Goal: Transaction & Acquisition: Purchase product/service

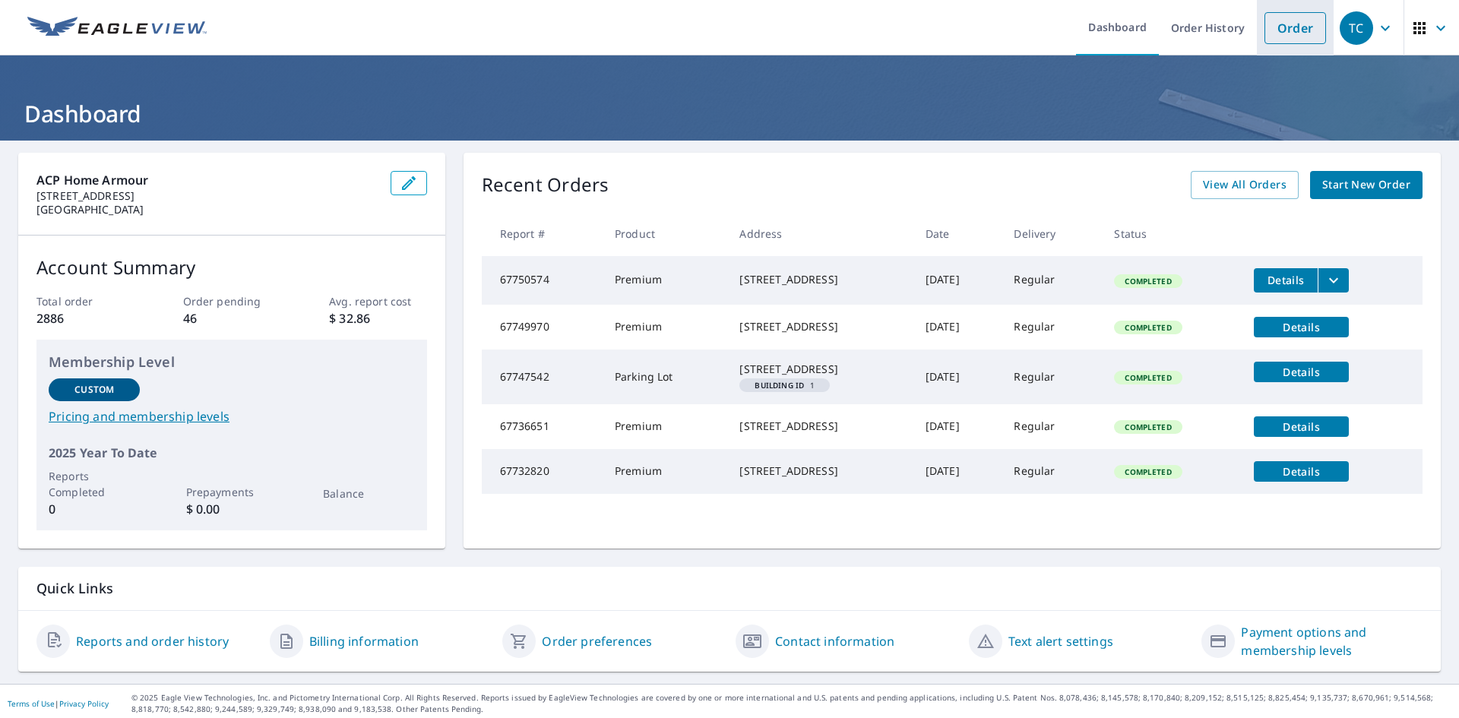
click at [1275, 31] on link "Order" at bounding box center [1295, 28] width 62 height 32
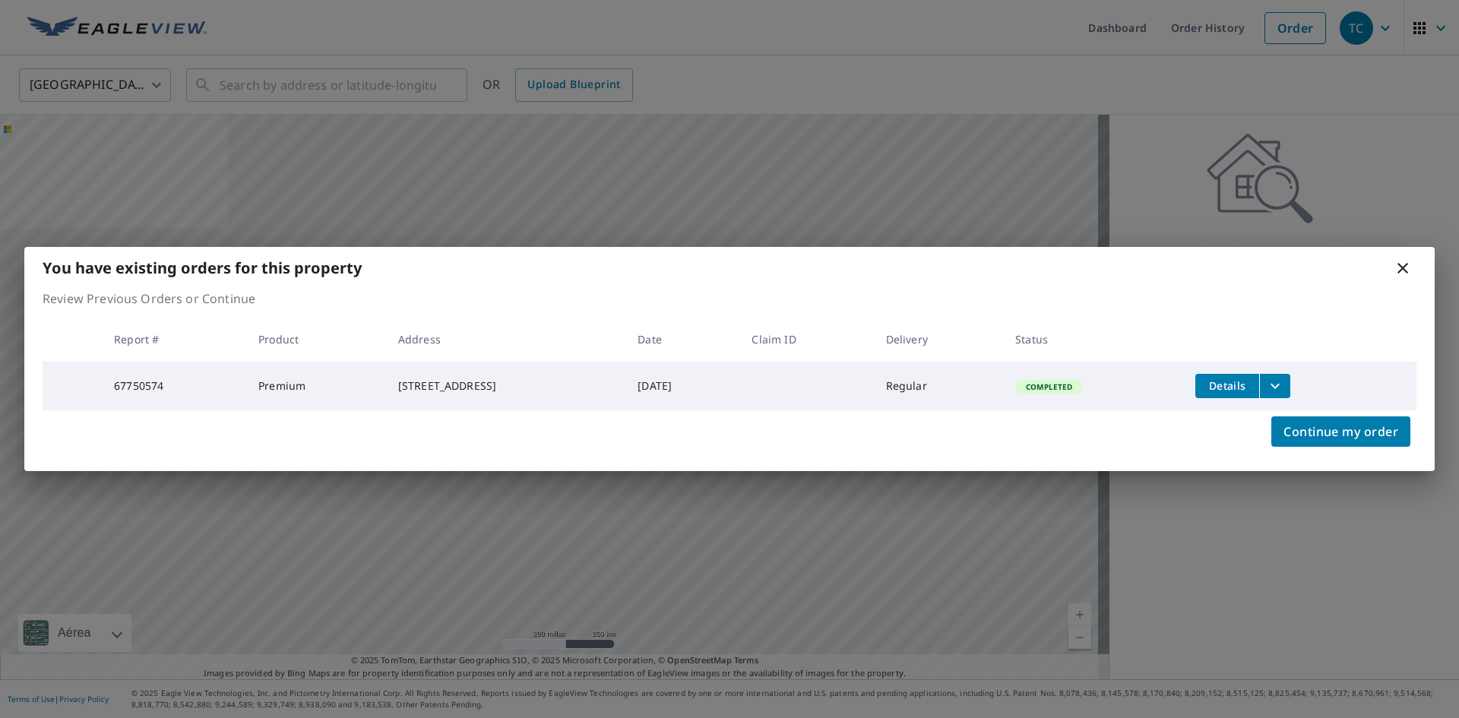
click at [1407, 271] on icon at bounding box center [1402, 268] width 18 height 18
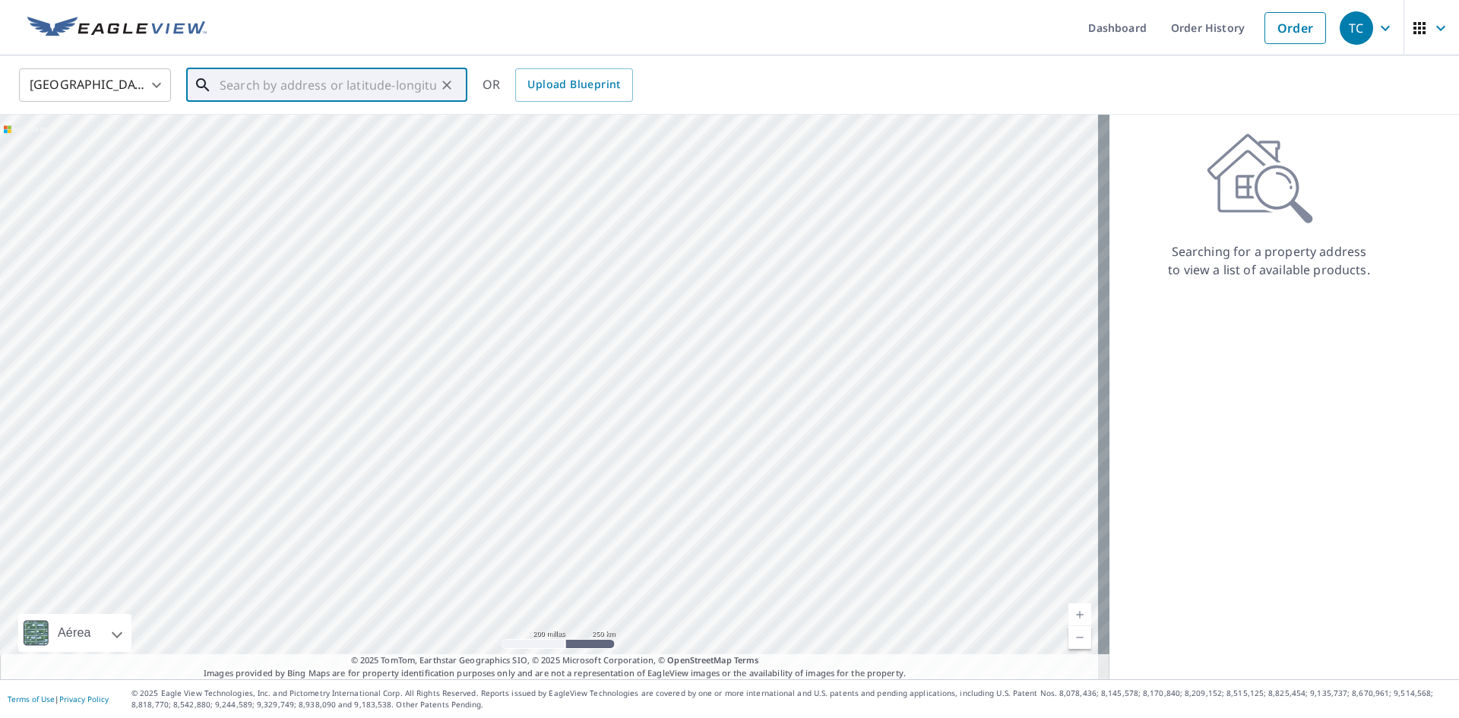
click at [293, 89] on input "text" at bounding box center [328, 85] width 217 height 43
paste input "4421 NE 15th Way Oakland Park, FL 33334"
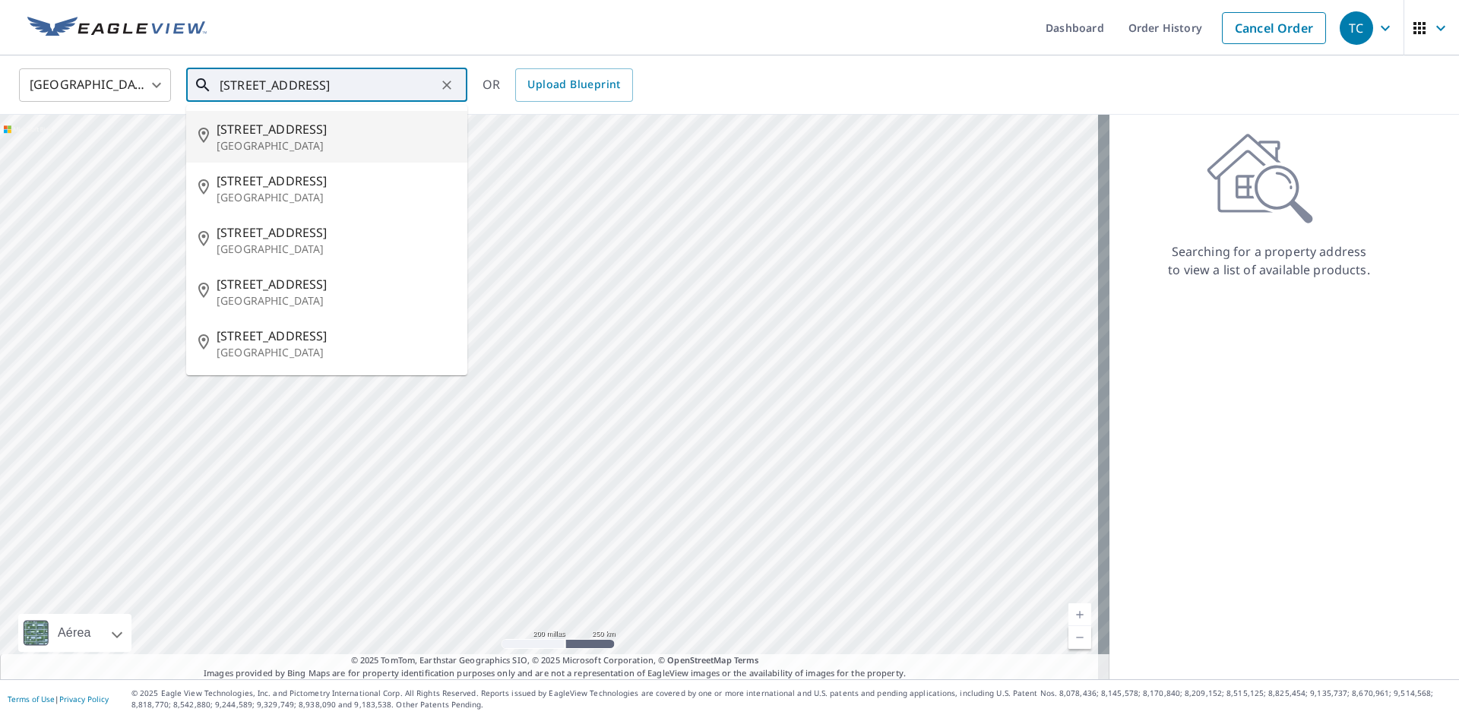
click at [285, 125] on span "4421 NE 15th Way" at bounding box center [336, 129] width 239 height 18
type input "4421 NE 15th Way Oakland Park, FL 33334"
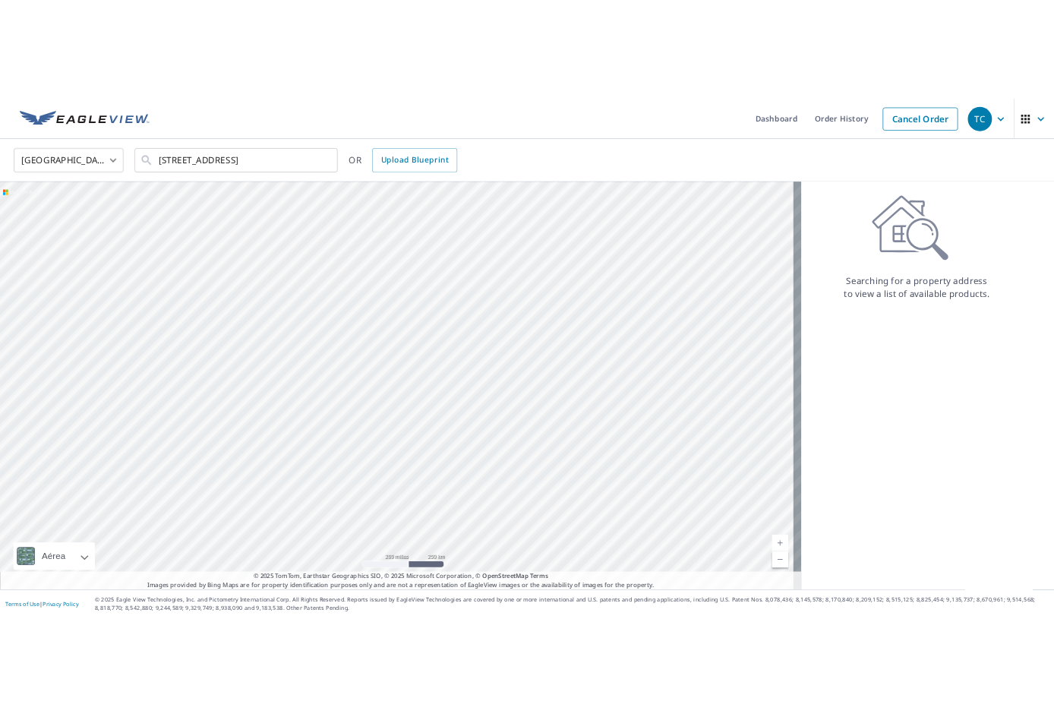
scroll to position [0, 0]
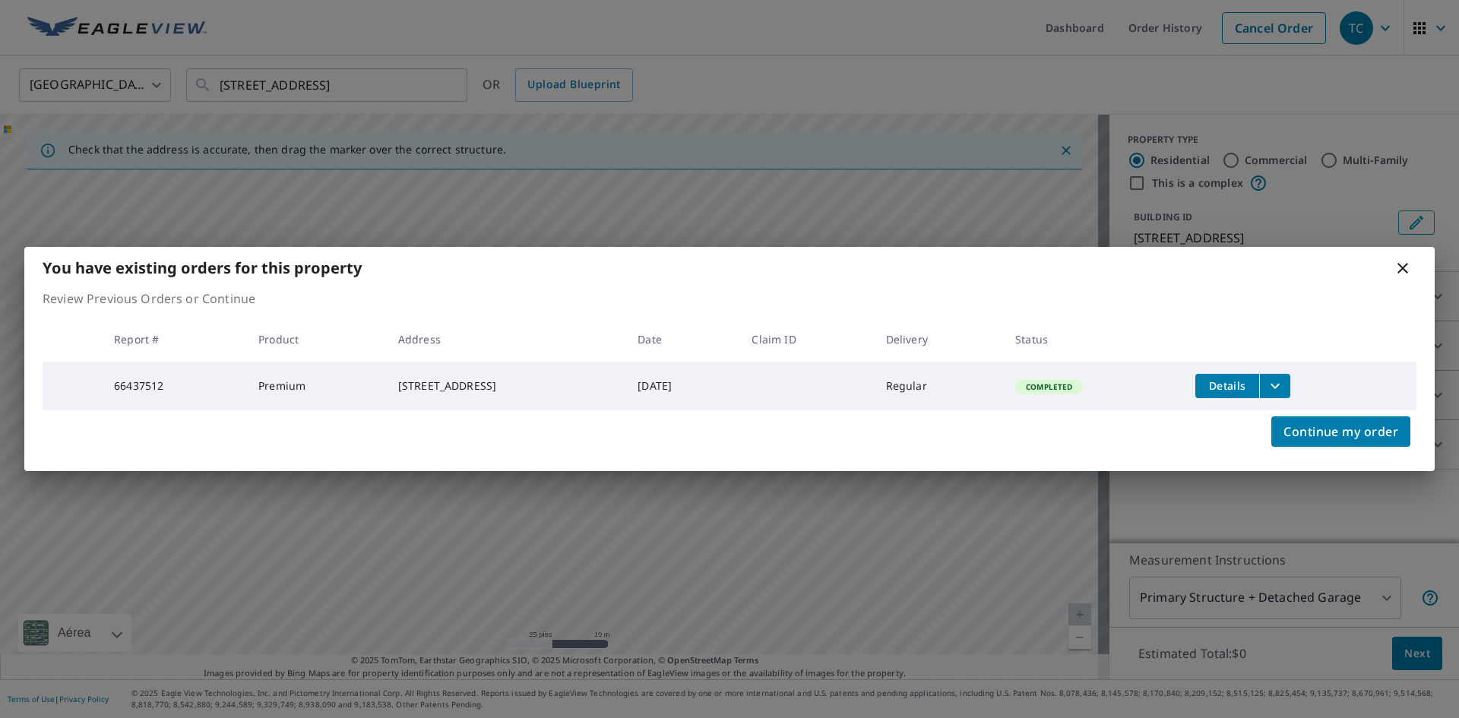
click at [1402, 263] on icon at bounding box center [1402, 268] width 18 height 18
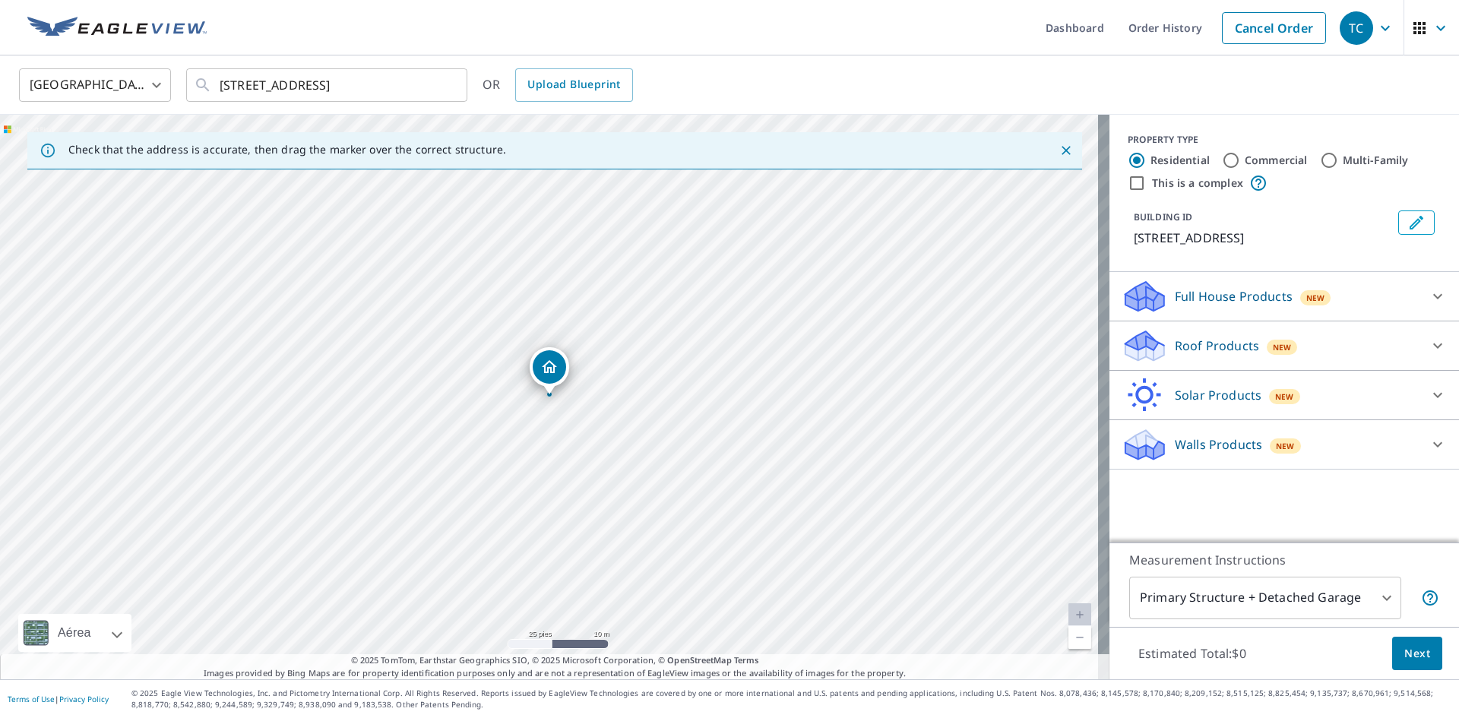
click at [1206, 340] on p "Roof Products" at bounding box center [1216, 346] width 84 height 18
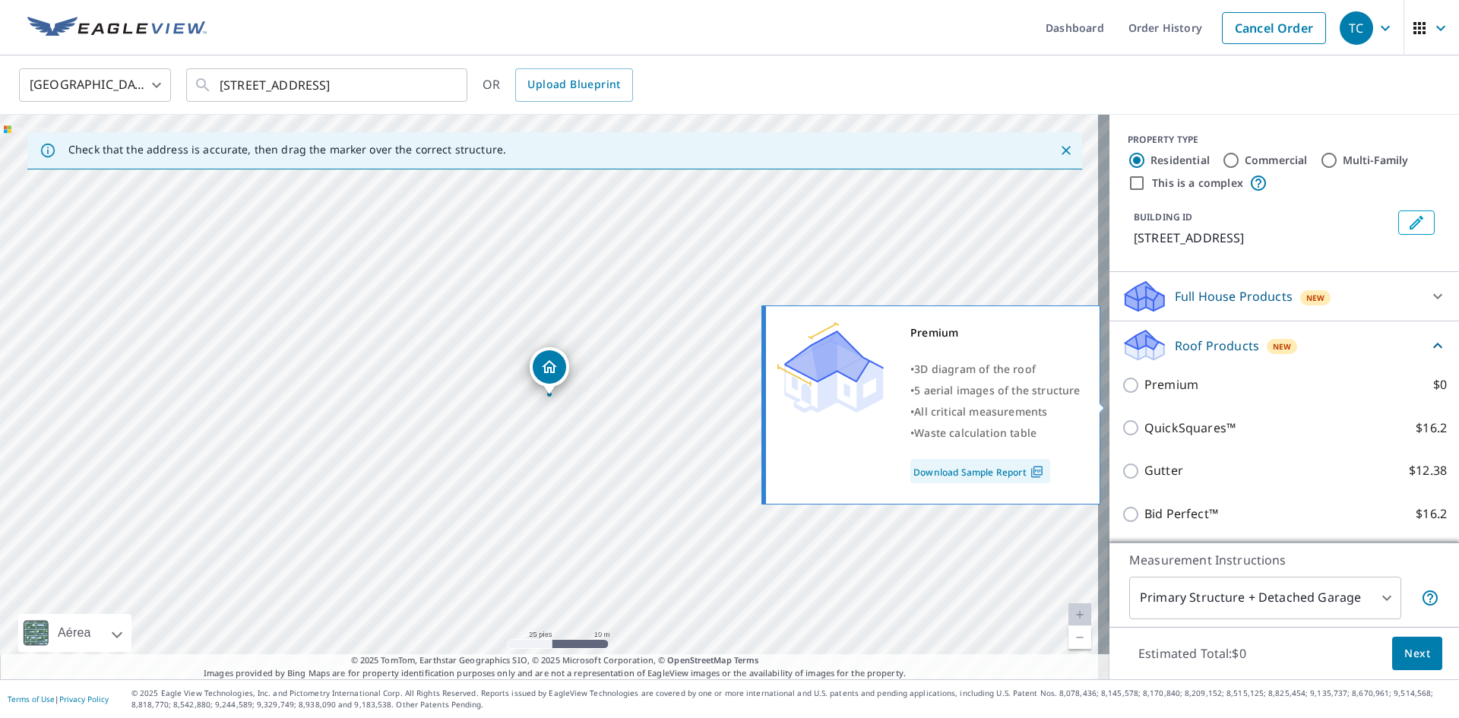
drag, startPoint x: 1170, startPoint y: 398, endPoint x: 1174, endPoint y: 410, distance: 13.0
click at [1169, 394] on p "Premium" at bounding box center [1171, 384] width 54 height 19
click at [1144, 394] on input "Premium $0" at bounding box center [1132, 385] width 23 height 18
checkbox input "true"
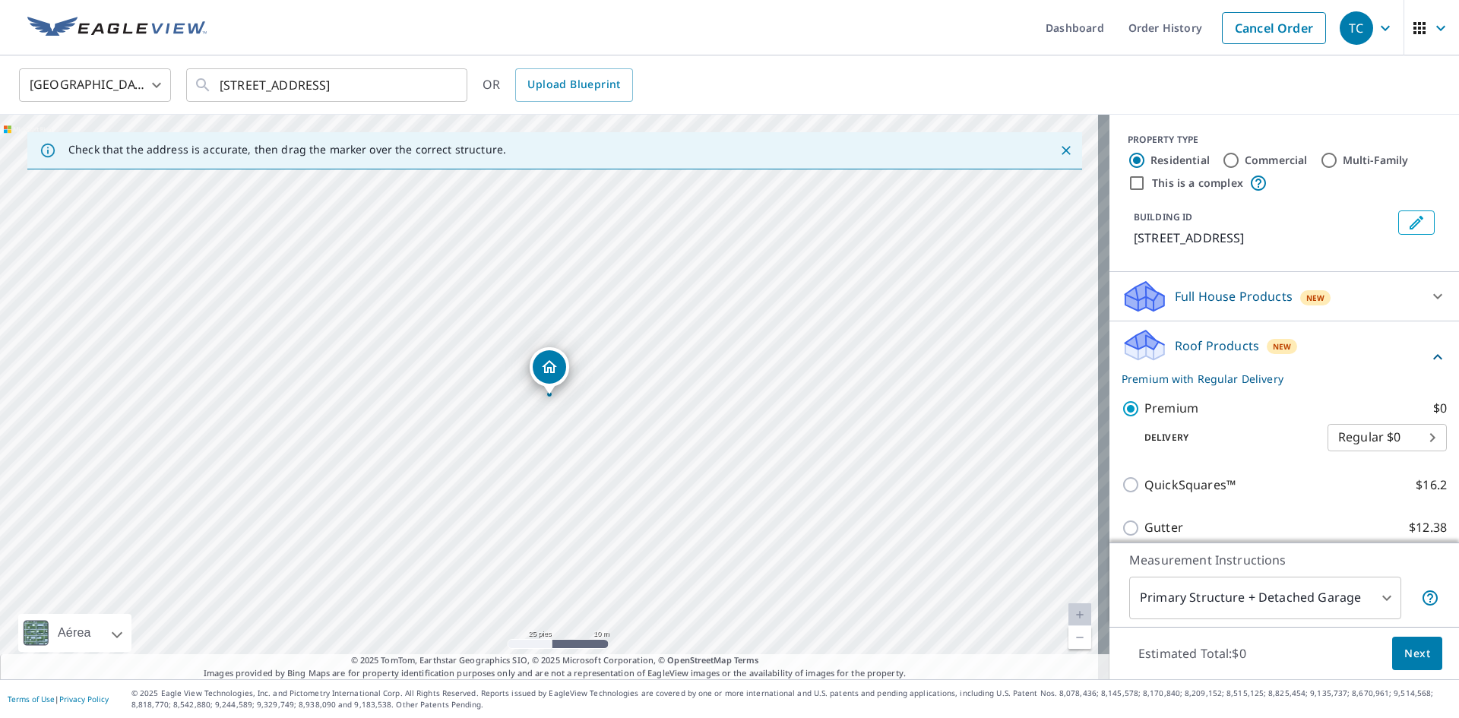
click at [1415, 660] on span "Next" at bounding box center [1417, 653] width 26 height 19
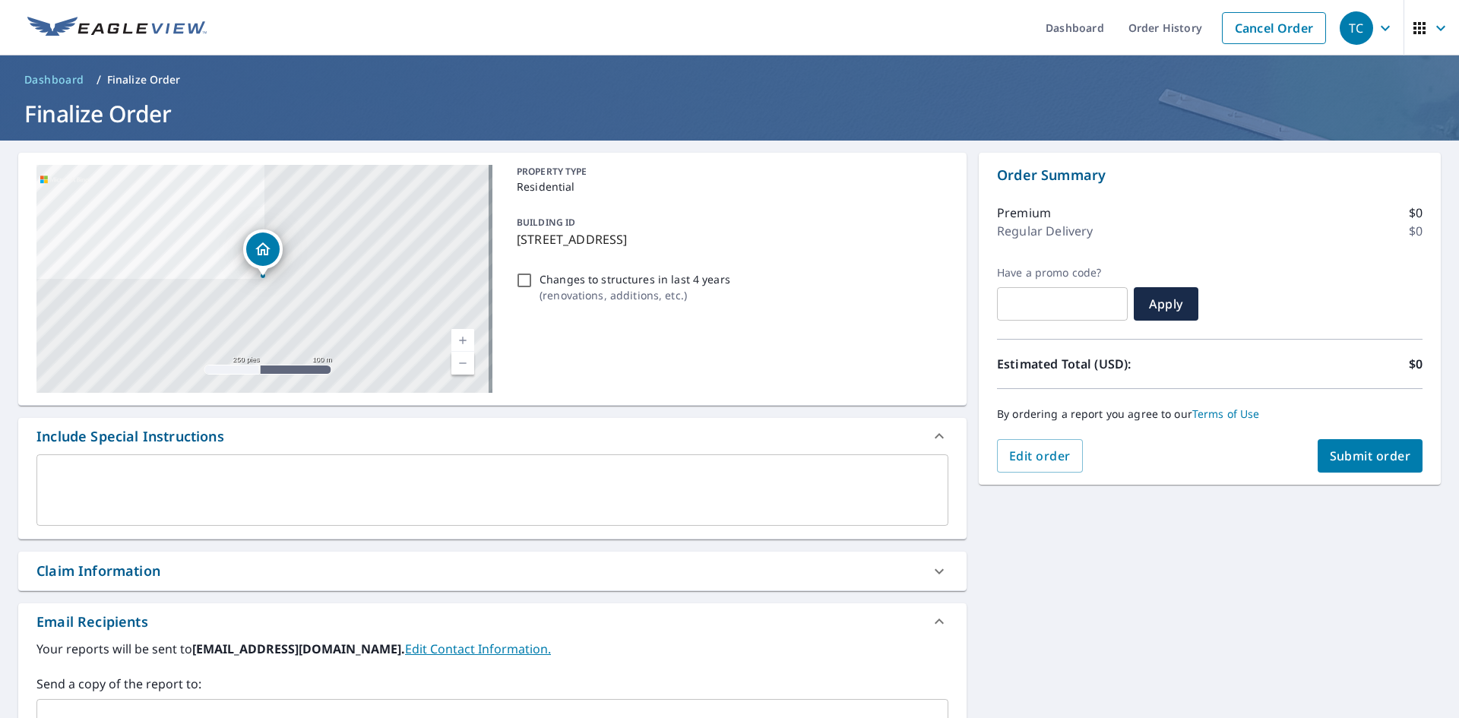
click at [1354, 461] on span "Submit order" at bounding box center [1369, 455] width 81 height 17
checkbox input "true"
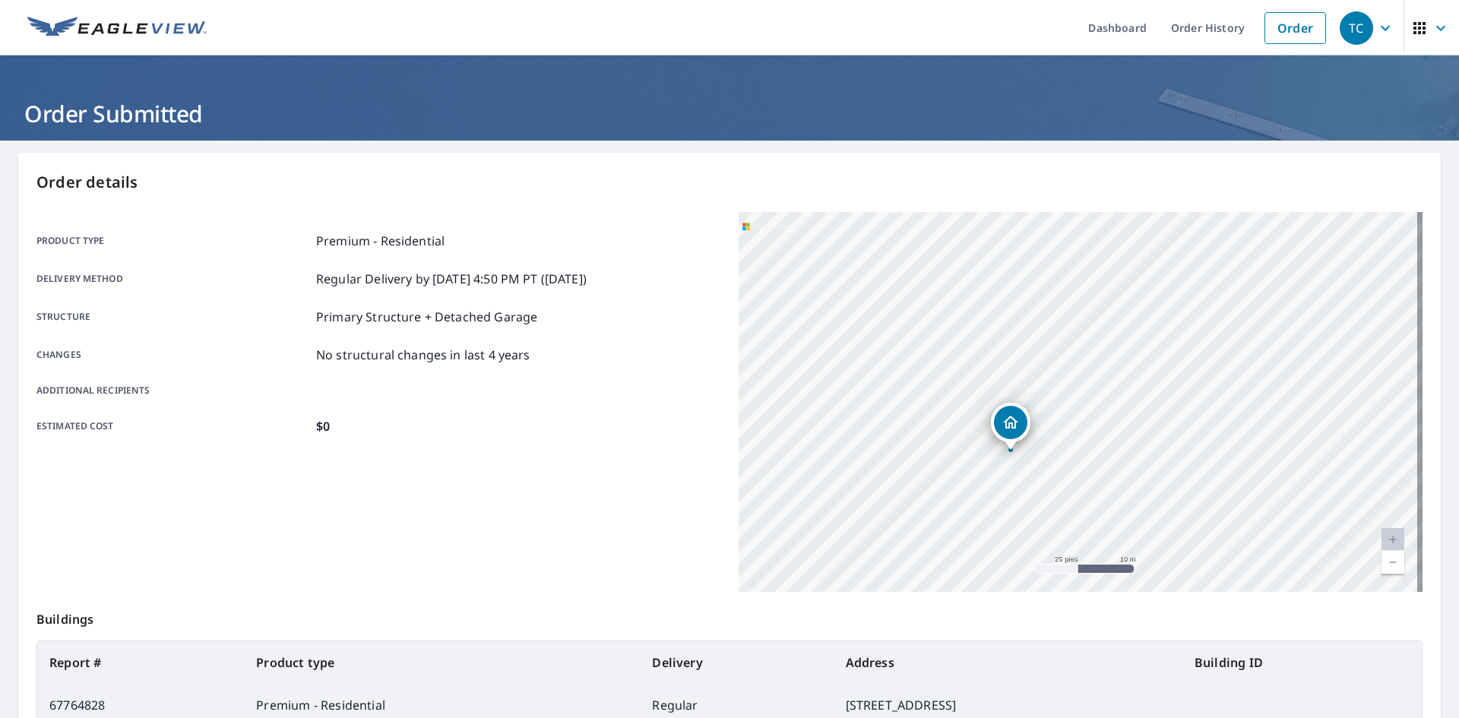
drag, startPoint x: 1158, startPoint y: 324, endPoint x: 1170, endPoint y: 419, distance: 95.6
click at [1170, 419] on div "4421 NE 15th Way Oakland Park, FL 33334" at bounding box center [1080, 402] width 684 height 380
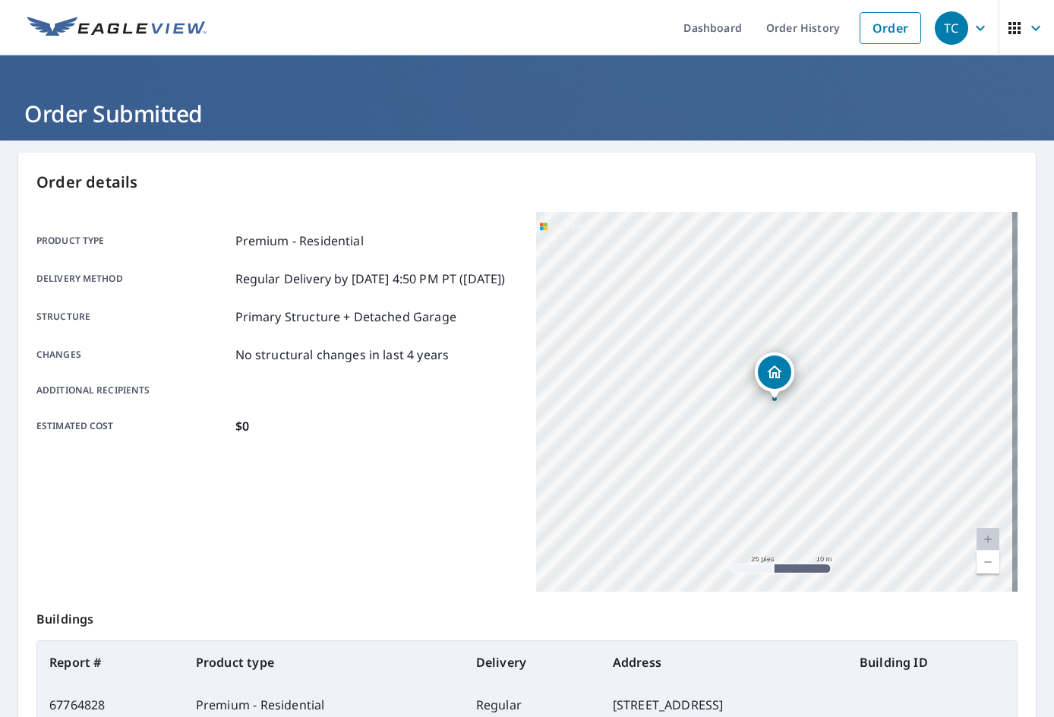
click at [88, 43] on link at bounding box center [117, 27] width 198 height 55
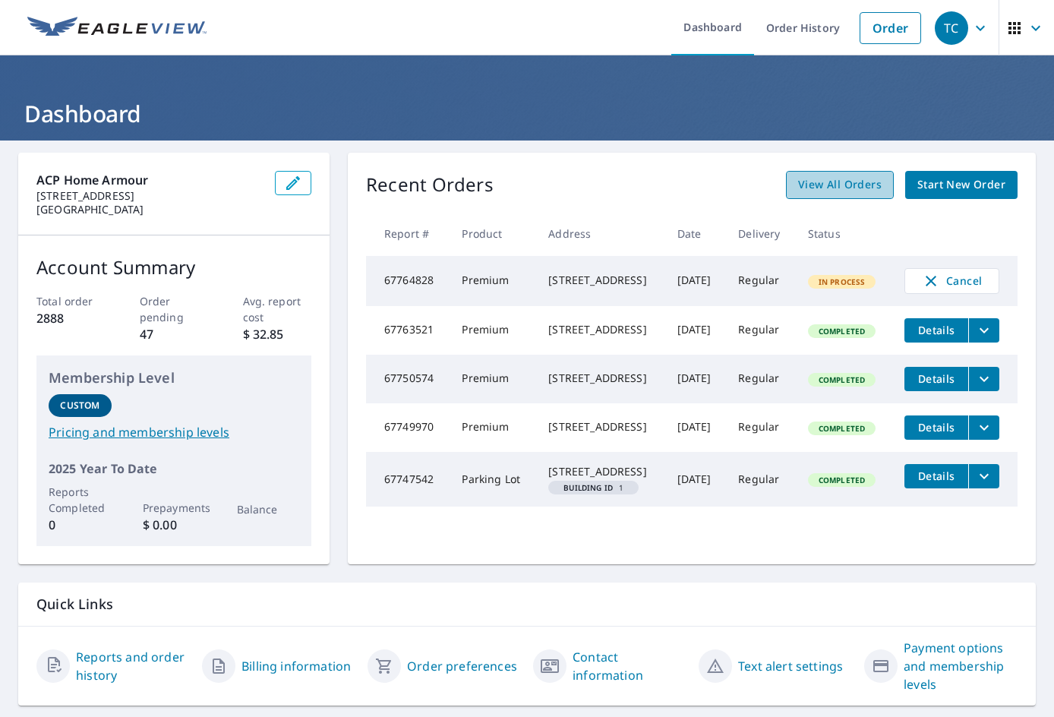
click at [828, 187] on span "View All Orders" at bounding box center [840, 184] width 84 height 19
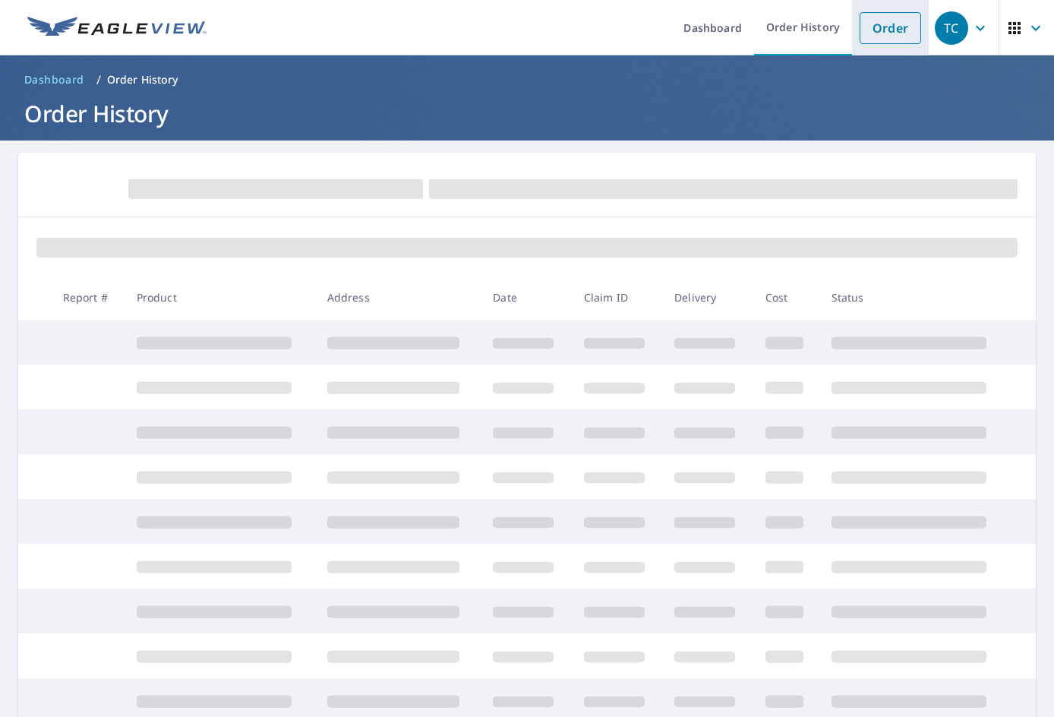
click at [883, 27] on link "Order" at bounding box center [891, 28] width 62 height 32
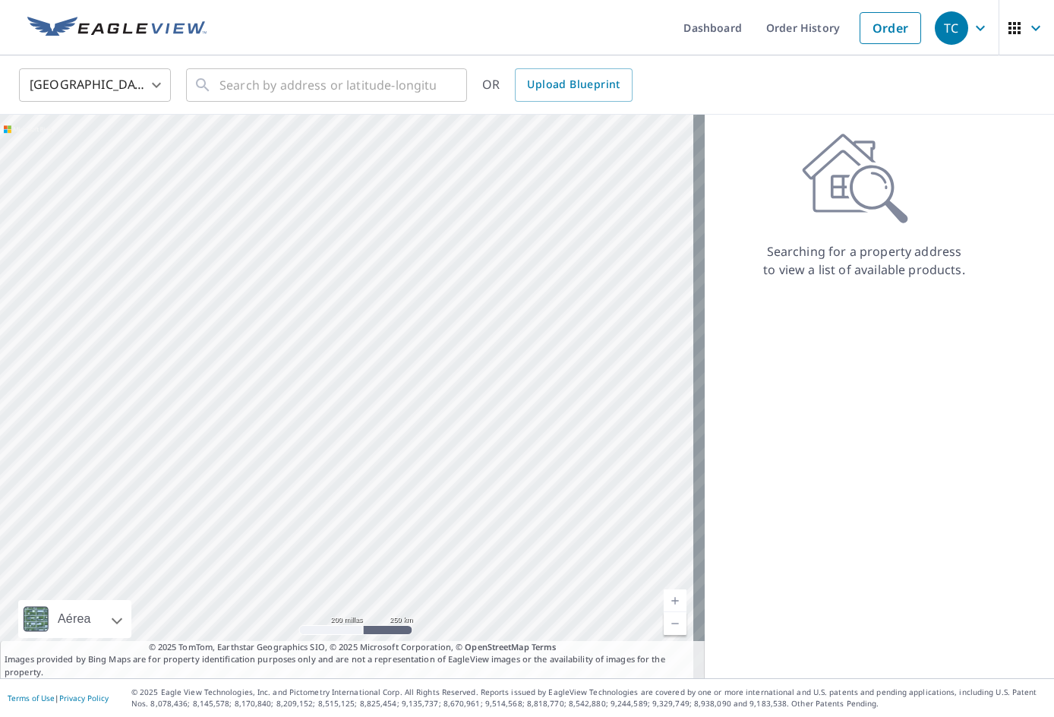
click at [97, 12] on link at bounding box center [117, 27] width 198 height 55
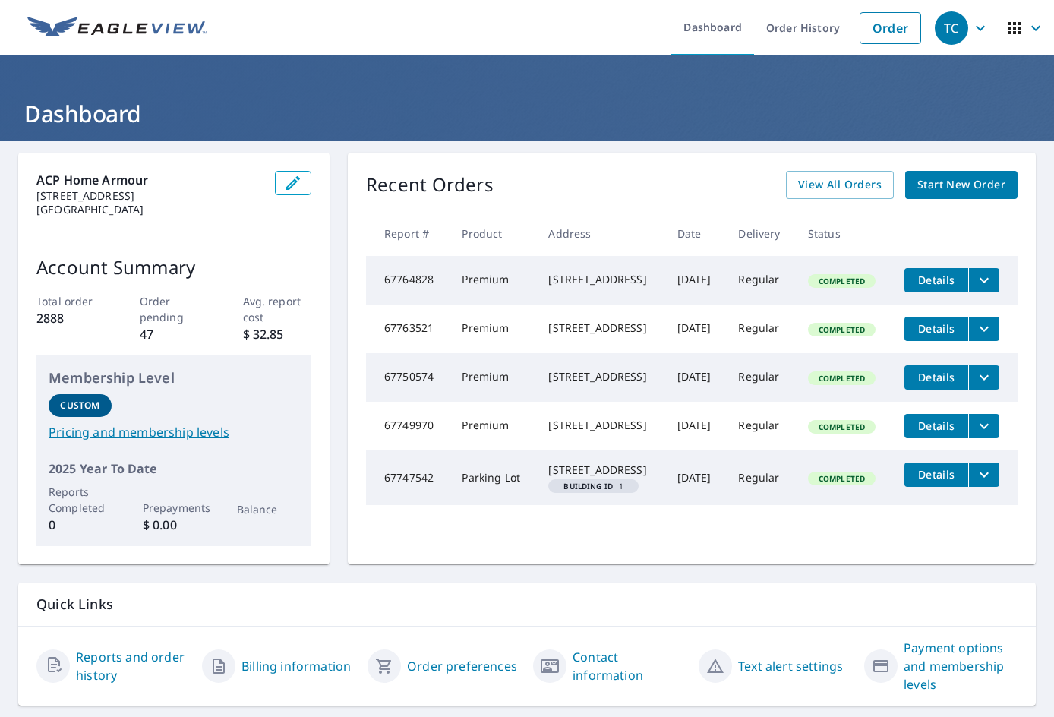
click at [980, 280] on icon "filesDropdownBtn-67764828" at bounding box center [984, 280] width 18 height 18
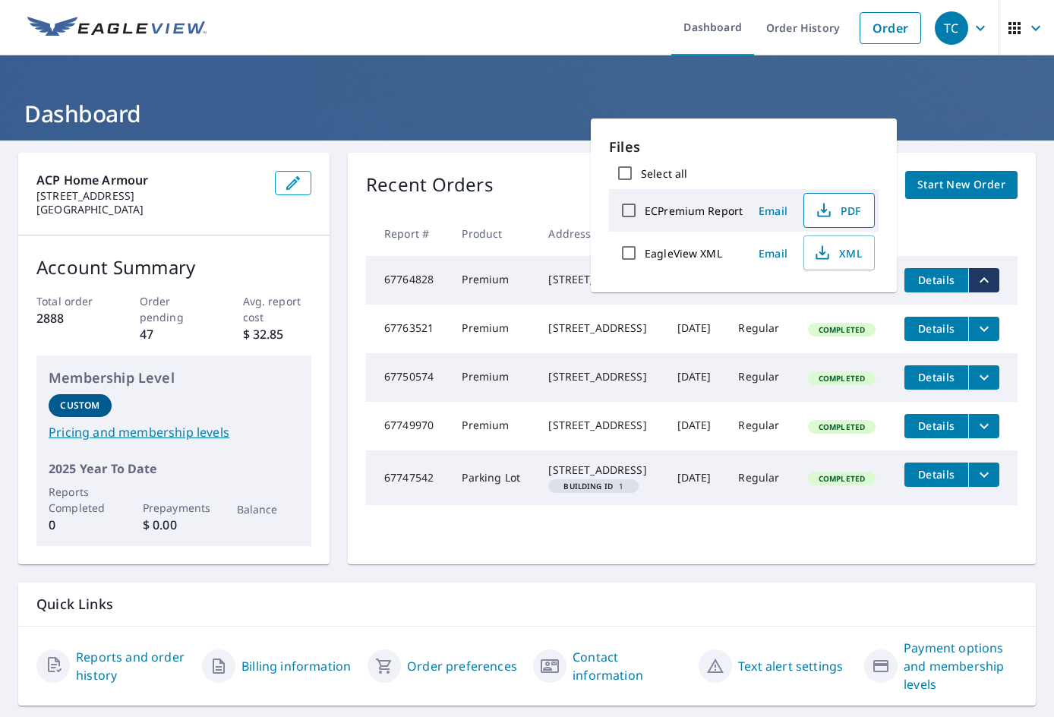
click at [837, 210] on span "PDF" at bounding box center [838, 210] width 49 height 18
click at [539, 104] on h1 "Dashboard" at bounding box center [527, 113] width 1018 height 31
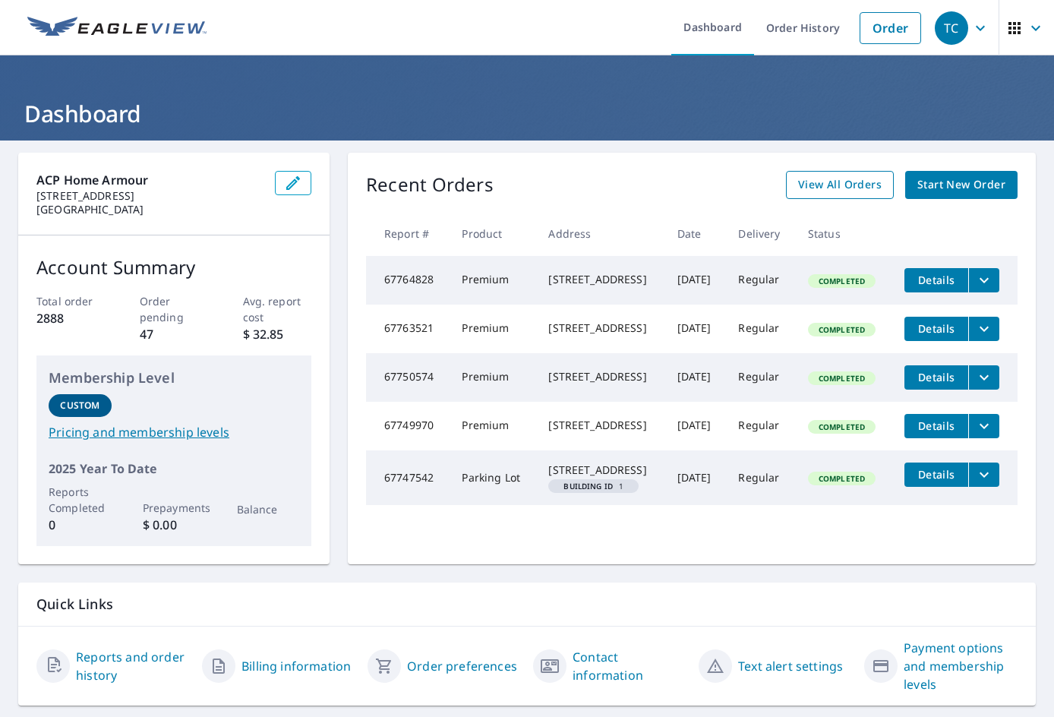
click at [845, 180] on span "View All Orders" at bounding box center [840, 184] width 84 height 19
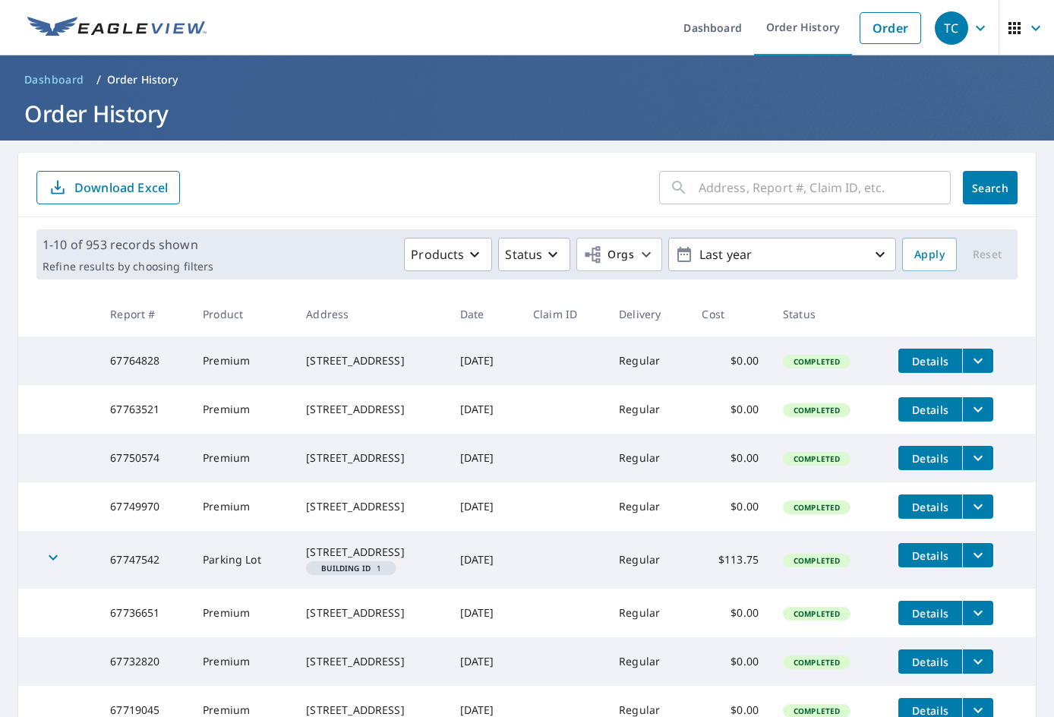
click at [746, 194] on input "text" at bounding box center [825, 187] width 252 height 43
click at [662, 147] on main "​ Search Download Excel 1-10 of 953 records shown Refine results by choosing fi…" at bounding box center [527, 527] width 1054 height 773
click at [780, 182] on input "text" at bounding box center [825, 187] width 252 height 43
type input "424"
click button "Search" at bounding box center [990, 187] width 55 height 33
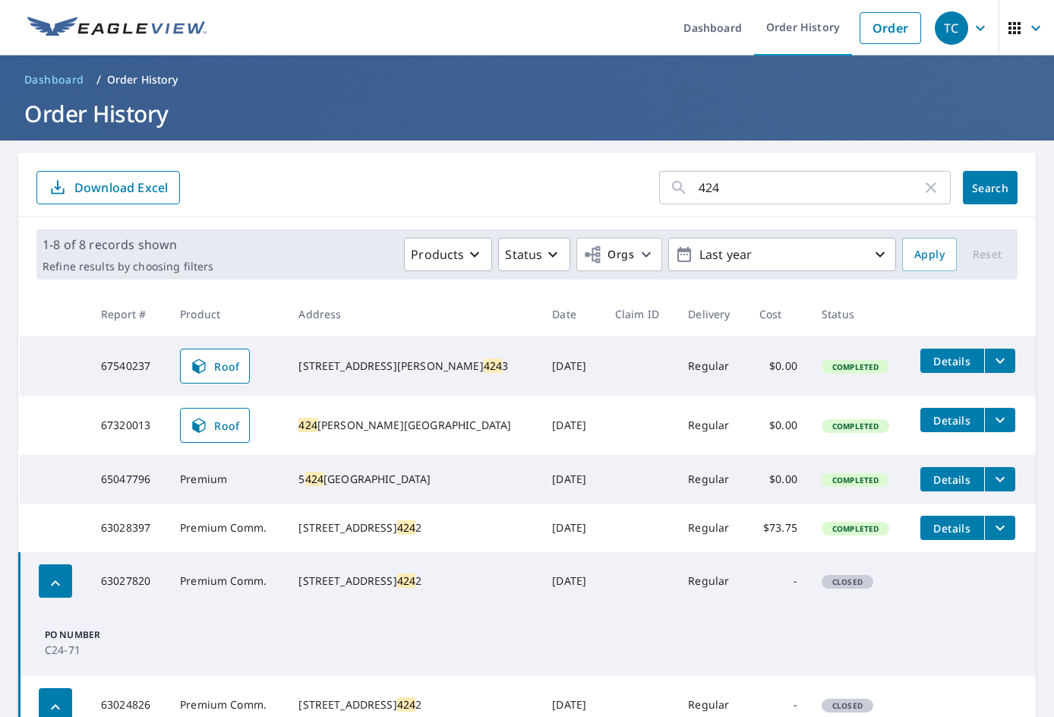
click at [991, 412] on icon "filesDropdownBtn-67320013" at bounding box center [1000, 420] width 18 height 18
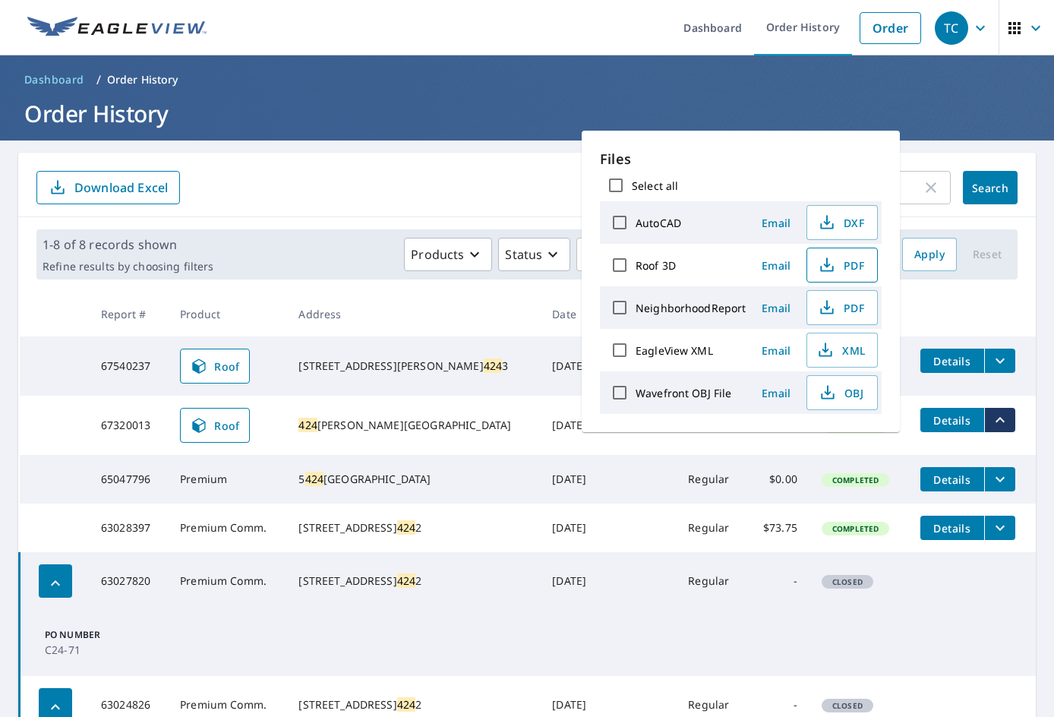
click at [852, 270] on span "PDF" at bounding box center [841, 265] width 49 height 18
